Goal: Communication & Community: Answer question/provide support

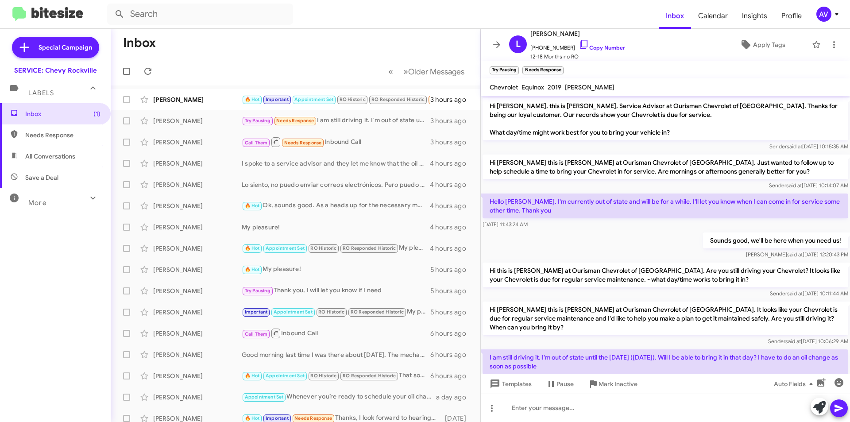
scroll to position [69, 0]
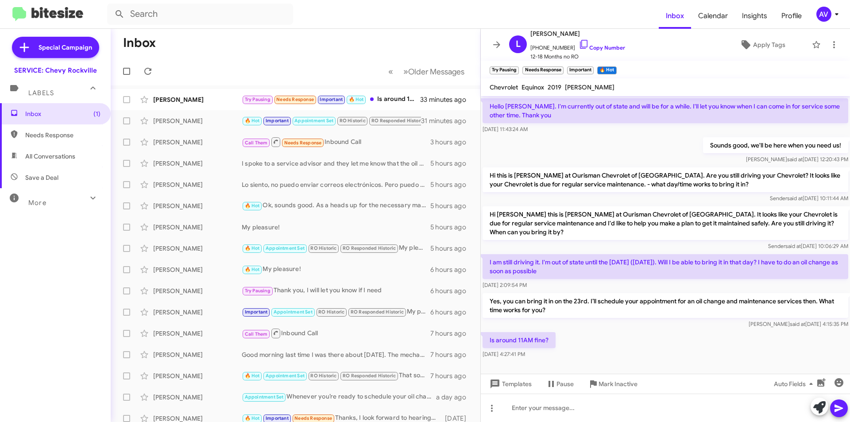
scroll to position [102, 0]
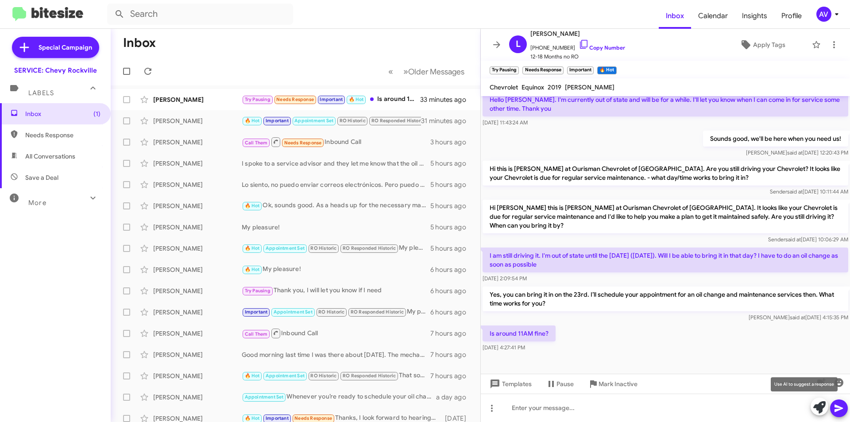
click at [816, 410] on icon at bounding box center [819, 407] width 12 height 12
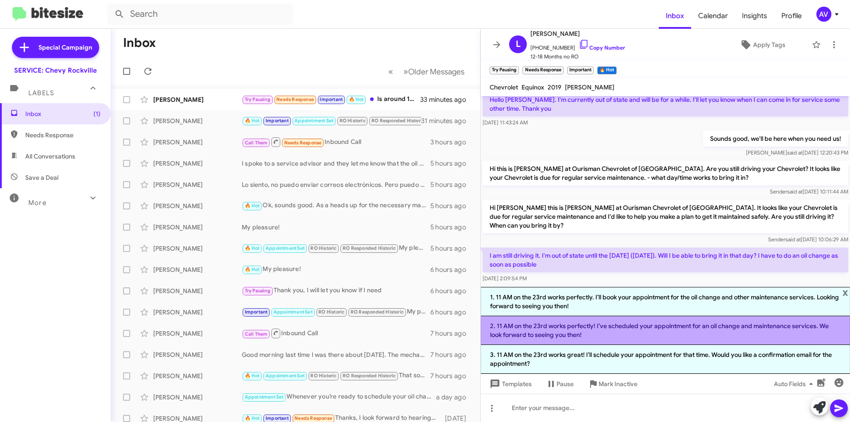
click at [684, 337] on li "2. 11 AM on the 23rd works perfectly! I’ve scheduled your appointment for an oi…" at bounding box center [665, 330] width 369 height 29
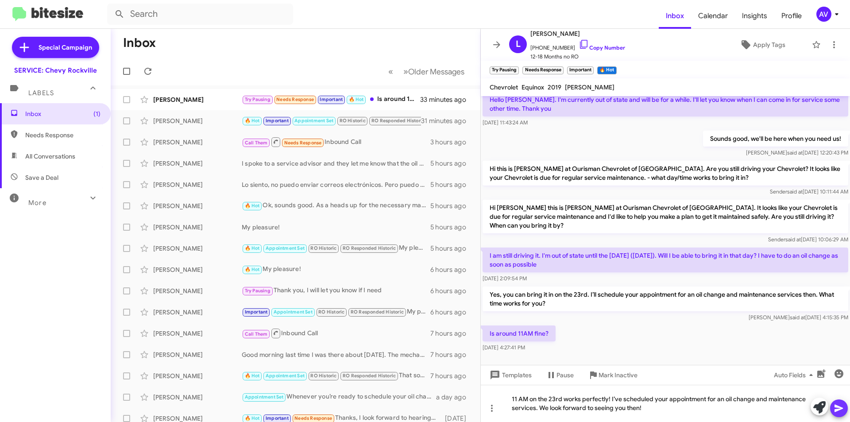
click at [837, 405] on icon at bounding box center [838, 408] width 11 height 11
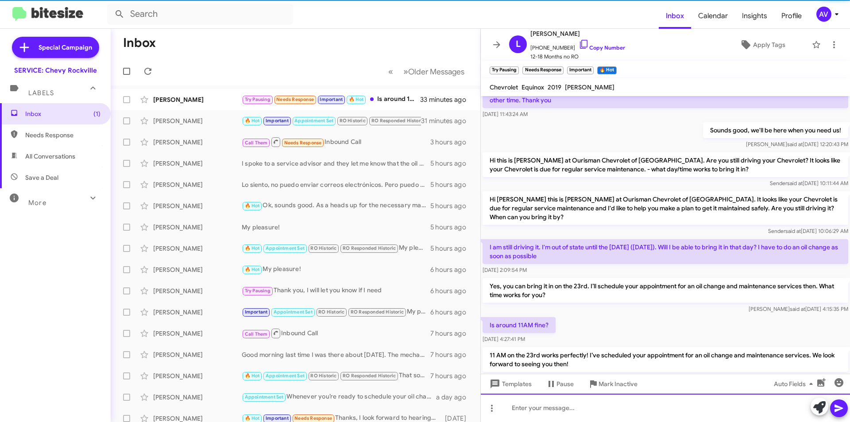
scroll to position [143, 0]
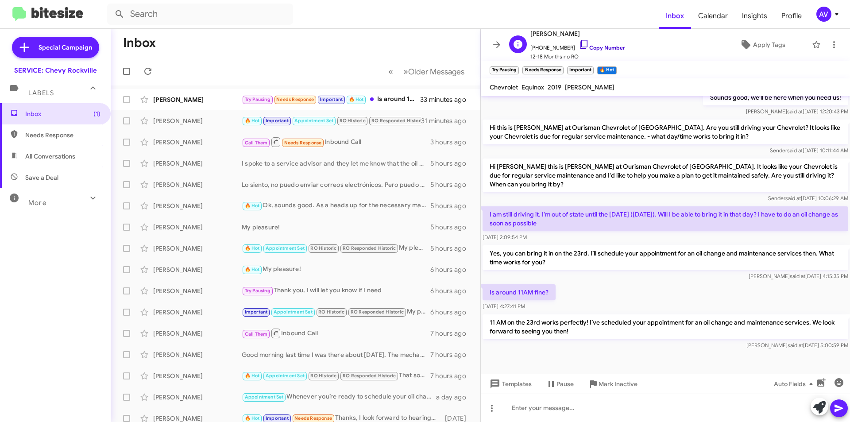
click at [580, 40] on icon at bounding box center [584, 44] width 8 height 9
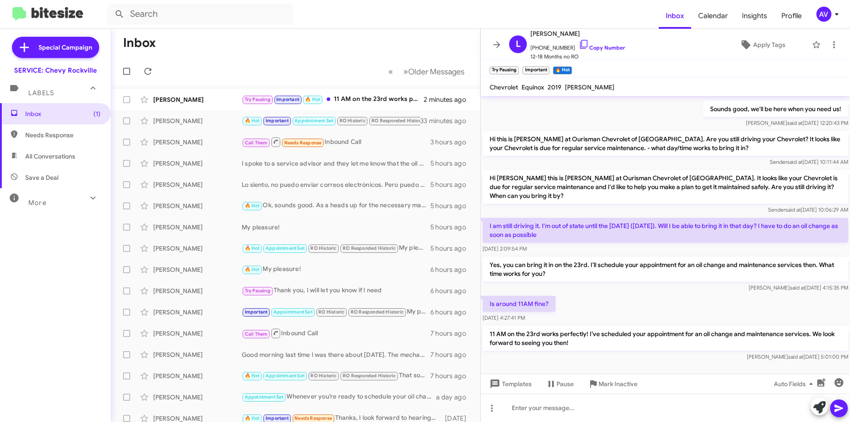
scroll to position [143, 0]
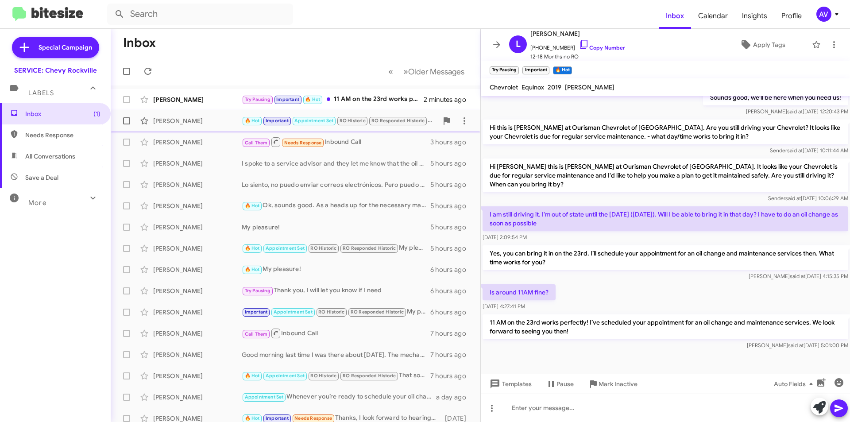
click at [233, 123] on div "[PERSON_NAME]" at bounding box center [197, 120] width 89 height 9
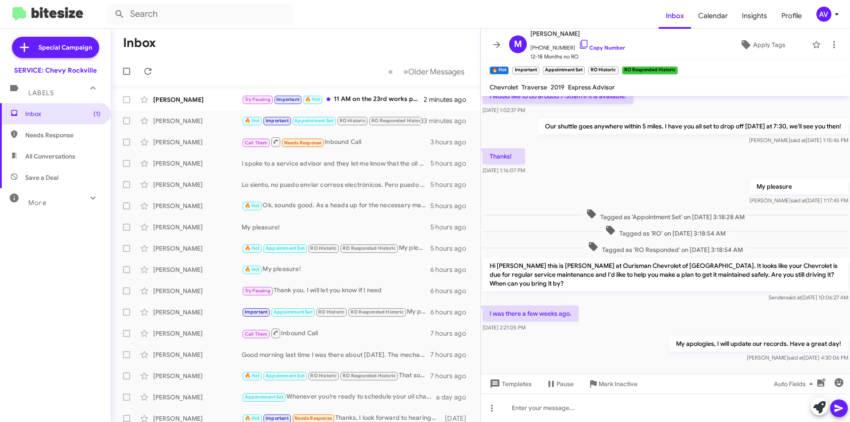
scroll to position [307, 0]
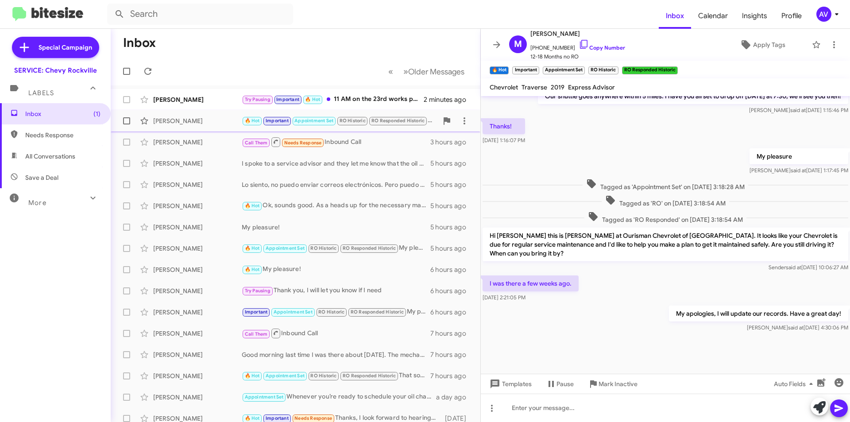
click at [228, 124] on div "[PERSON_NAME]" at bounding box center [197, 120] width 89 height 9
click at [339, 99] on div "Try Pausing Important 🔥 Hot 11 AM on the 23rd works perfectly! I’ve scheduled y…" at bounding box center [340, 99] width 196 height 10
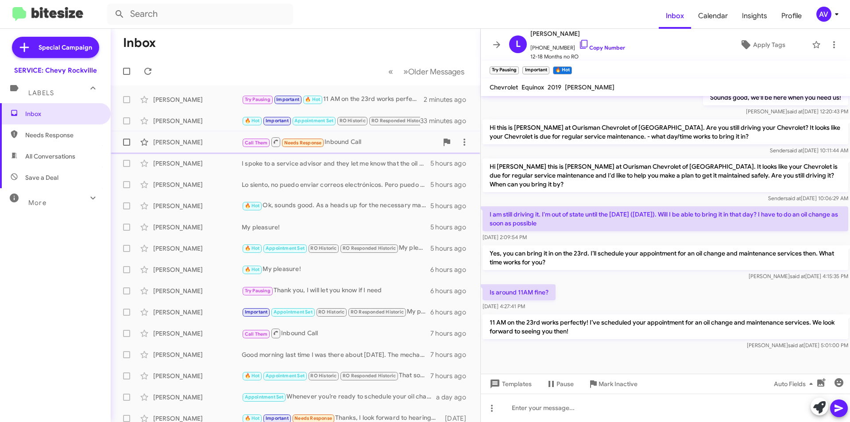
click at [345, 152] on span "Michael Delaney Call Them Needs Response Inbound Call 3 hours ago" at bounding box center [296, 141] width 370 height 21
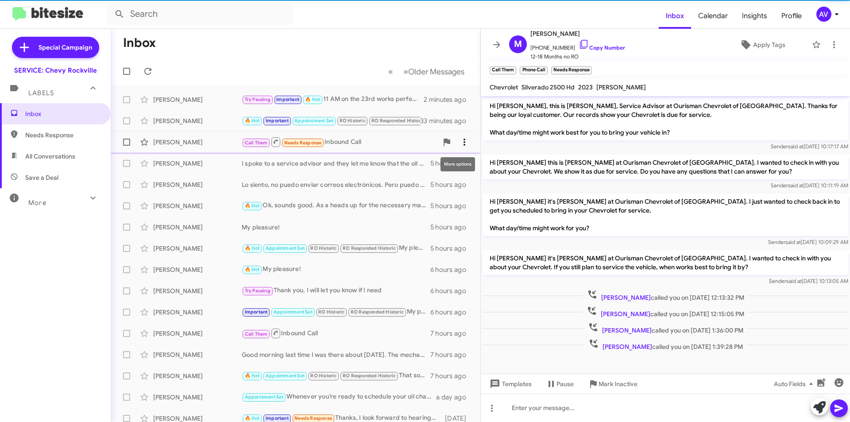
click at [463, 142] on span at bounding box center [464, 142] width 18 height 11
click at [440, 189] on span "Mark as responded" at bounding box center [414, 186] width 91 height 21
